Goal: Obtain resource: Download file/media

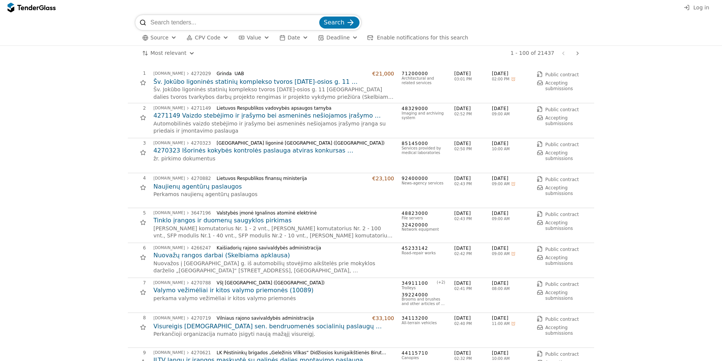
click at [345, 26] on button "Search" at bounding box center [339, 23] width 40 height 12
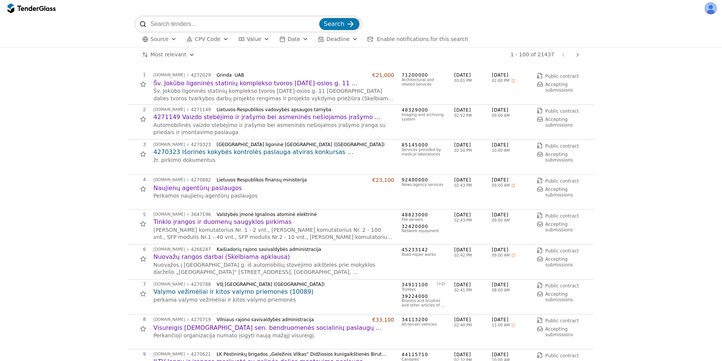
click at [331, 22] on span "Search" at bounding box center [334, 23] width 21 height 7
click at [345, 24] on button "Search" at bounding box center [339, 24] width 40 height 12
click at [580, 56] on div at bounding box center [578, 55] width 18 height 20
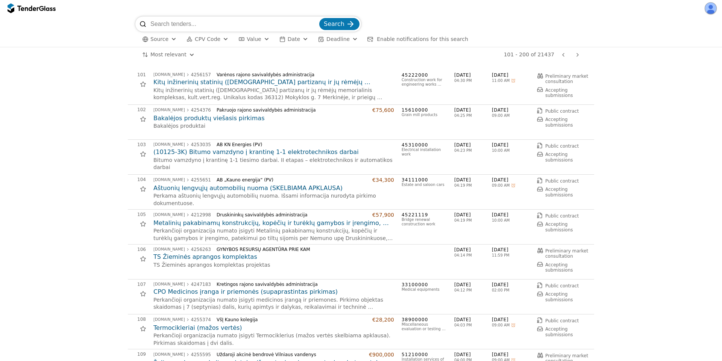
click at [336, 26] on span "Search" at bounding box center [334, 23] width 21 height 7
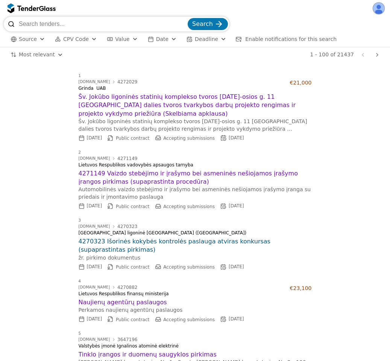
click at [213, 21] on button "Search" at bounding box center [208, 24] width 40 height 12
click at [208, 26] on span "Search" at bounding box center [202, 23] width 21 height 7
click at [376, 56] on div at bounding box center [377, 55] width 18 height 20
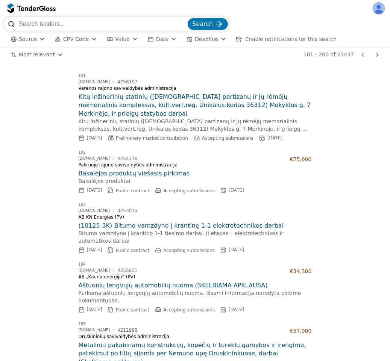
click at [362, 55] on div at bounding box center [363, 55] width 18 height 20
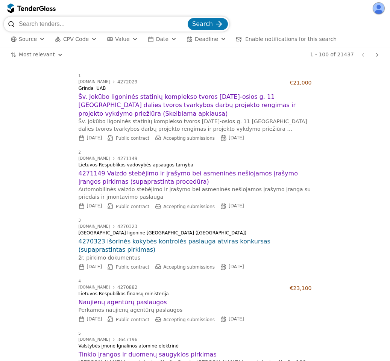
click at [216, 26] on div "submit" at bounding box center [218, 23] width 29 height 29
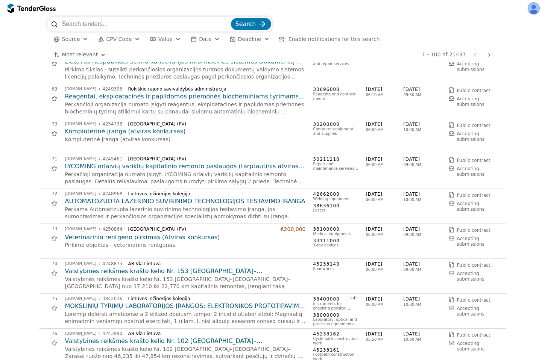
scroll to position [2505, 0]
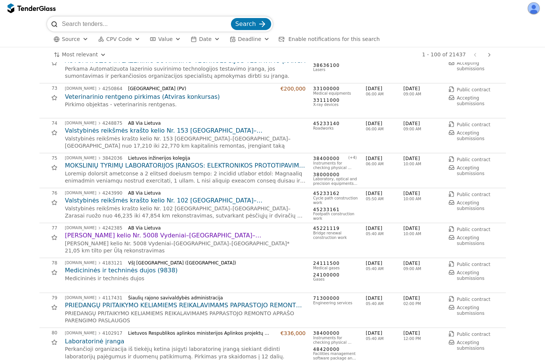
click at [155, 166] on h2 "MOKSLINIŲ TYRIMŲ LABORATORIJOS ĮRANGOS: ELEKTRONIKOS PROTOTIPAVIMO ĮRANGOS, PIR…" at bounding box center [185, 166] width 241 height 8
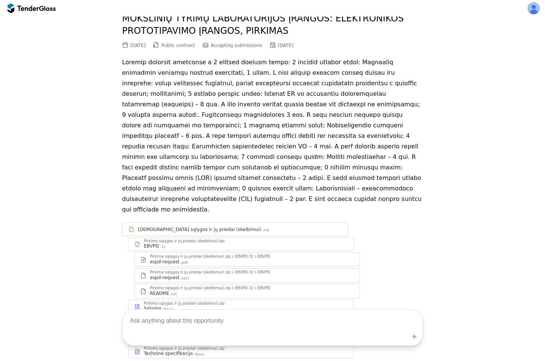
scroll to position [73, 0]
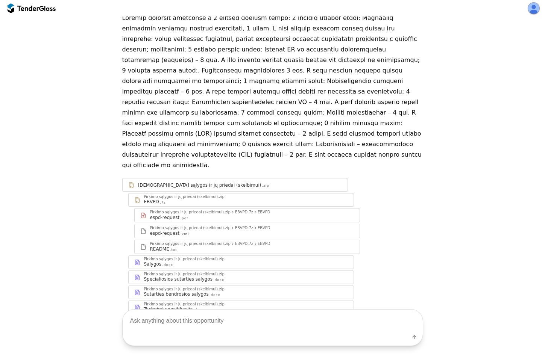
click at [213, 278] on div ".docx" at bounding box center [218, 280] width 11 height 5
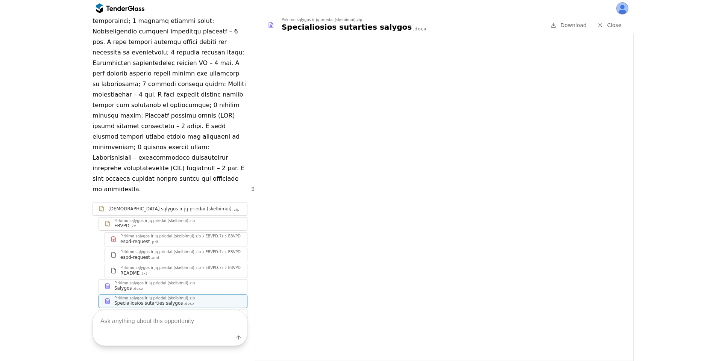
scroll to position [252, 0]
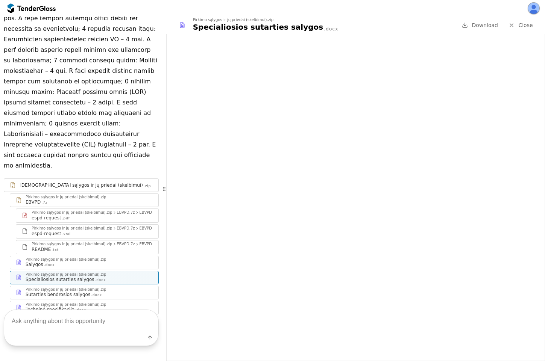
click at [78, 303] on div "Pirkimo sąlygos ir jų priedai (skelbimui).zip" at bounding box center [66, 305] width 80 height 4
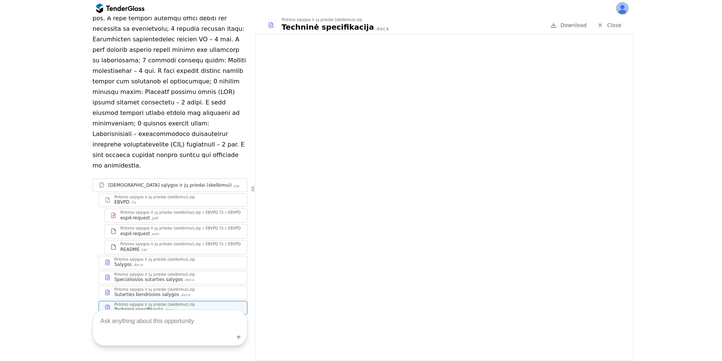
scroll to position [148, 0]
